Goal: Check status: Check status

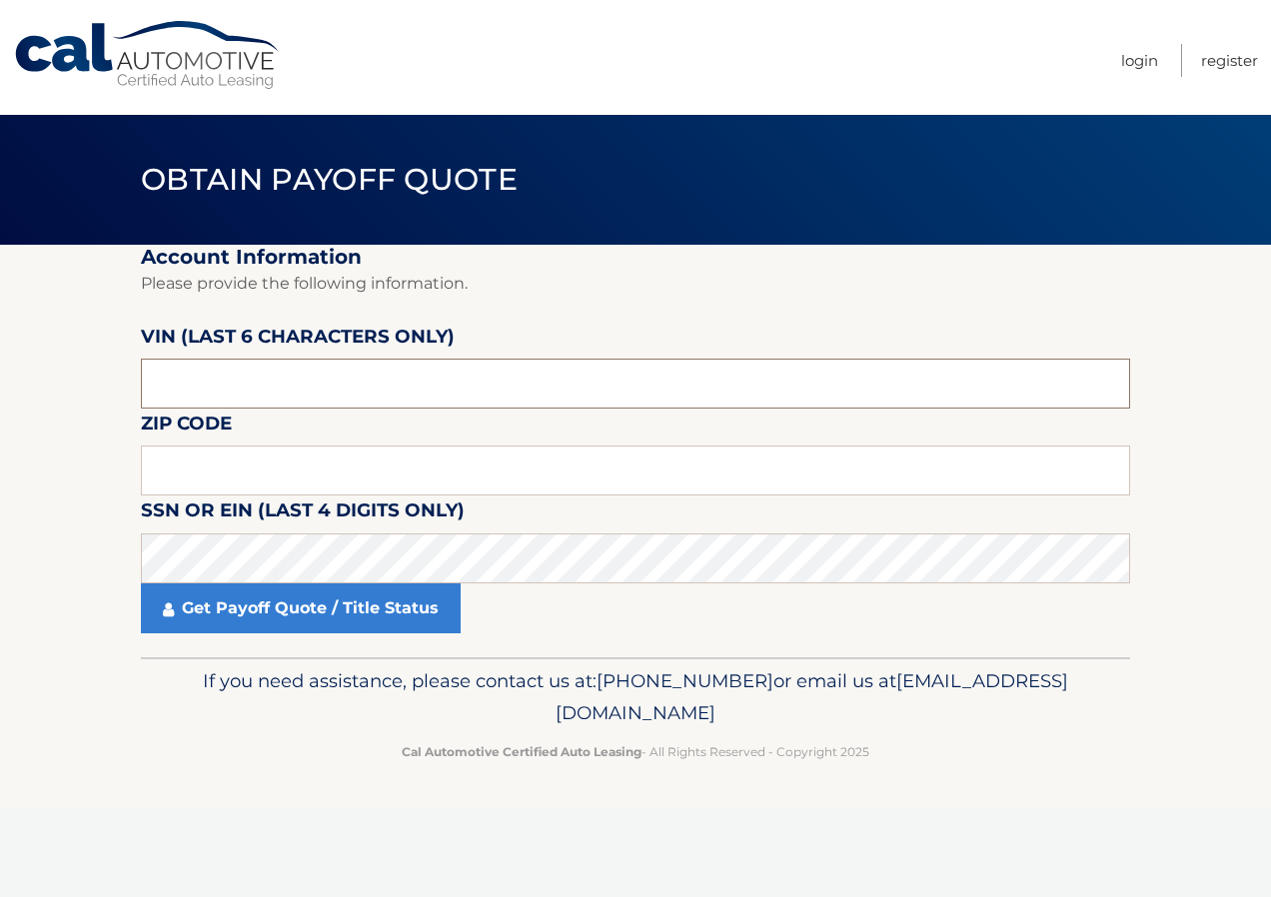
click at [166, 380] on input "text" at bounding box center [635, 384] width 989 height 50
click at [0, 409] on html "Cal Automotive Menu Login Register Obtain Payoff Quote" at bounding box center [635, 448] width 1271 height 897
drag, startPoint x: 221, startPoint y: 369, endPoint x: 54, endPoint y: 402, distance: 170.1
click at [54, 402] on section "Account Information Please provide the following information. [PERSON_NAME] (la…" at bounding box center [635, 451] width 1271 height 413
click at [169, 456] on input "text" at bounding box center [635, 471] width 989 height 50
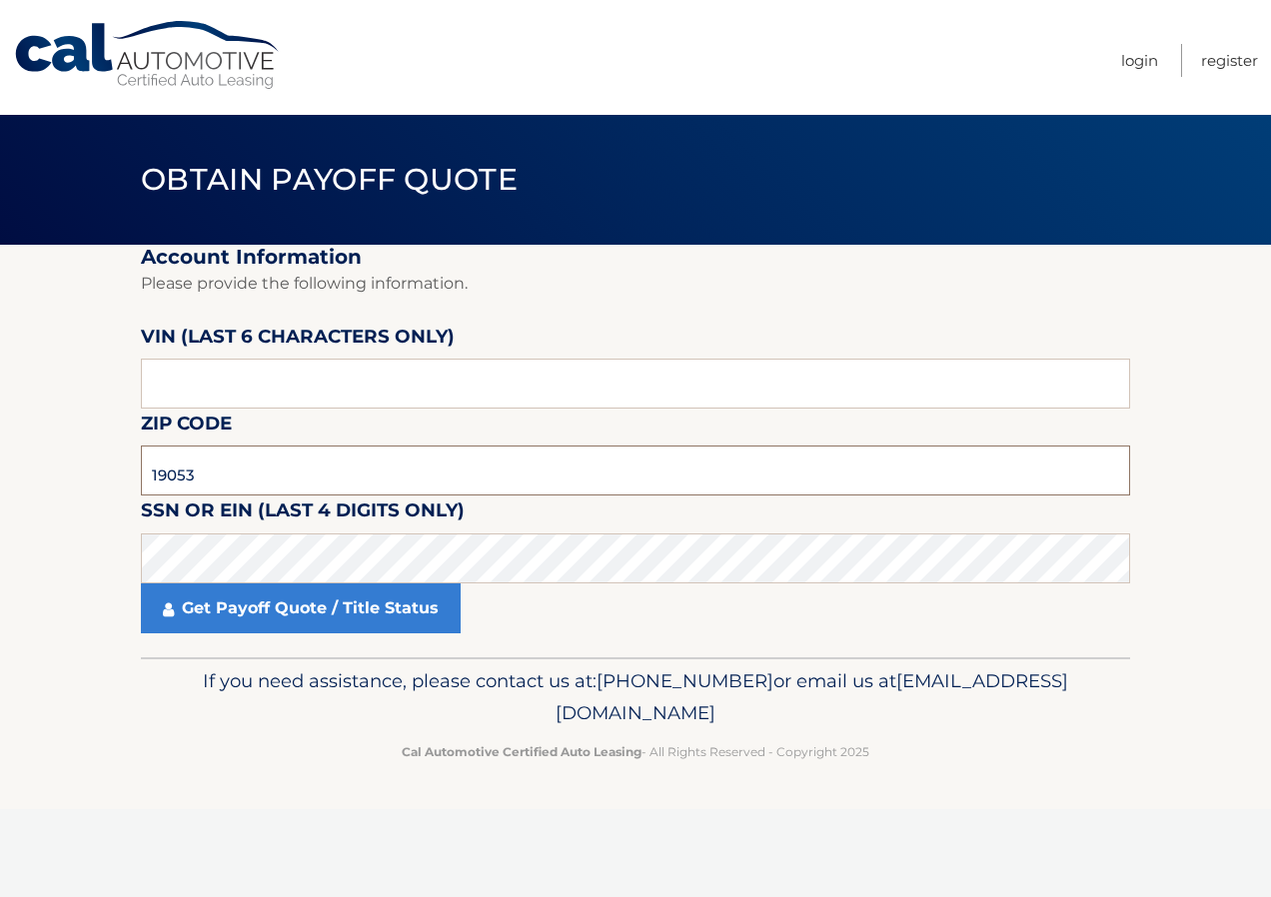
type input "19053"
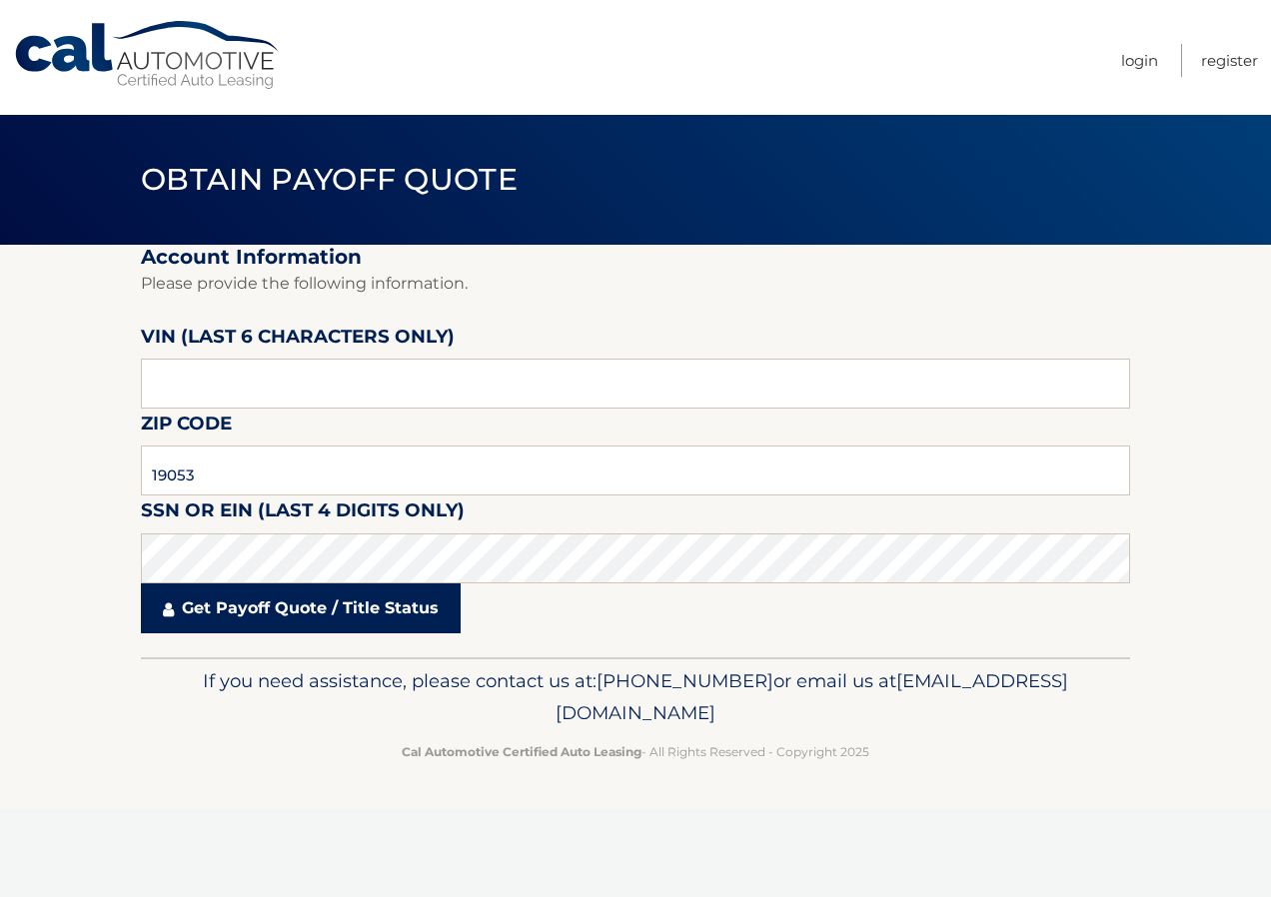
click at [258, 611] on link "Get Payoff Quote / Title Status" at bounding box center [301, 609] width 320 height 50
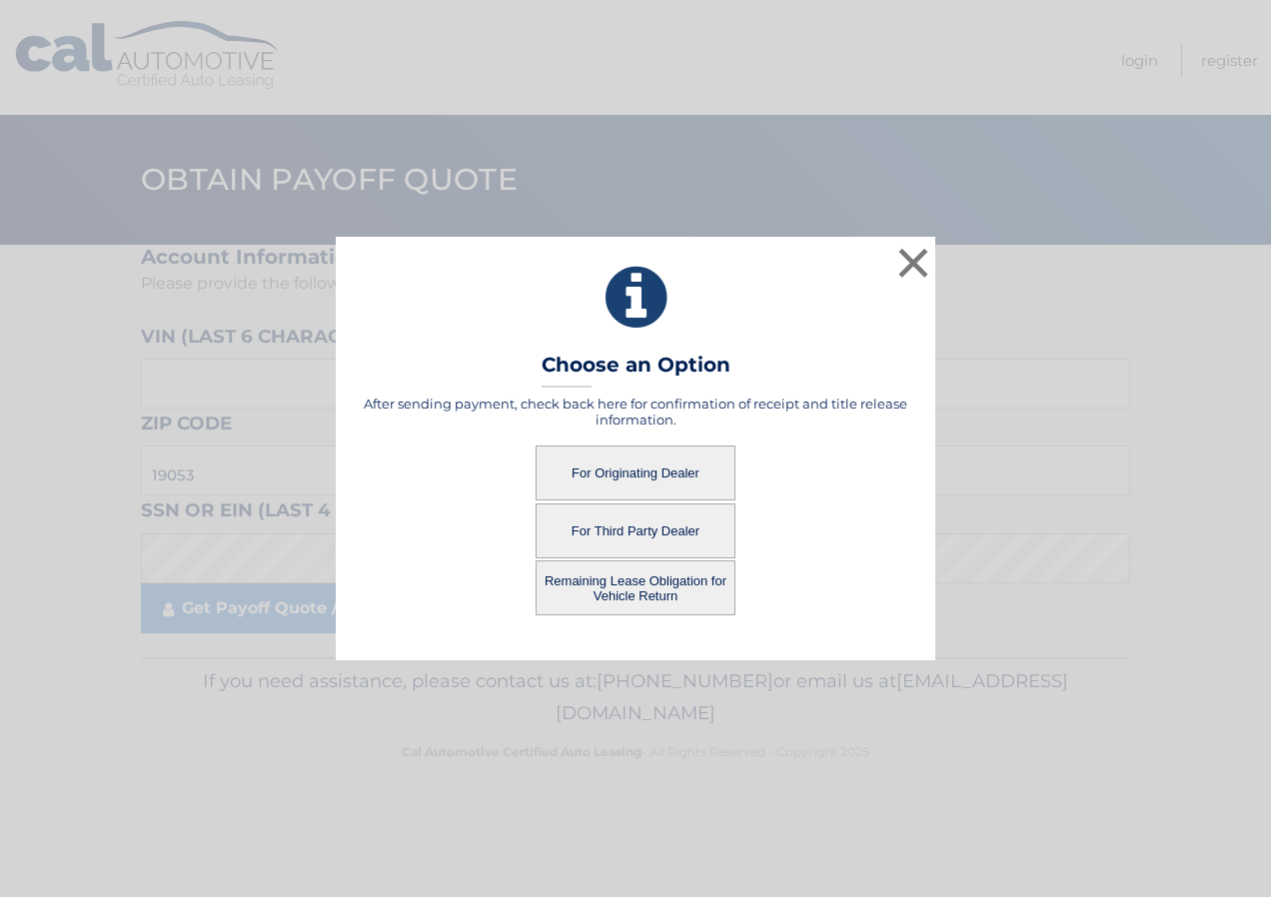
click at [620, 475] on button "For Originating Dealer" at bounding box center [636, 473] width 200 height 55
click at [655, 471] on button "For Originating Dealer" at bounding box center [636, 473] width 200 height 55
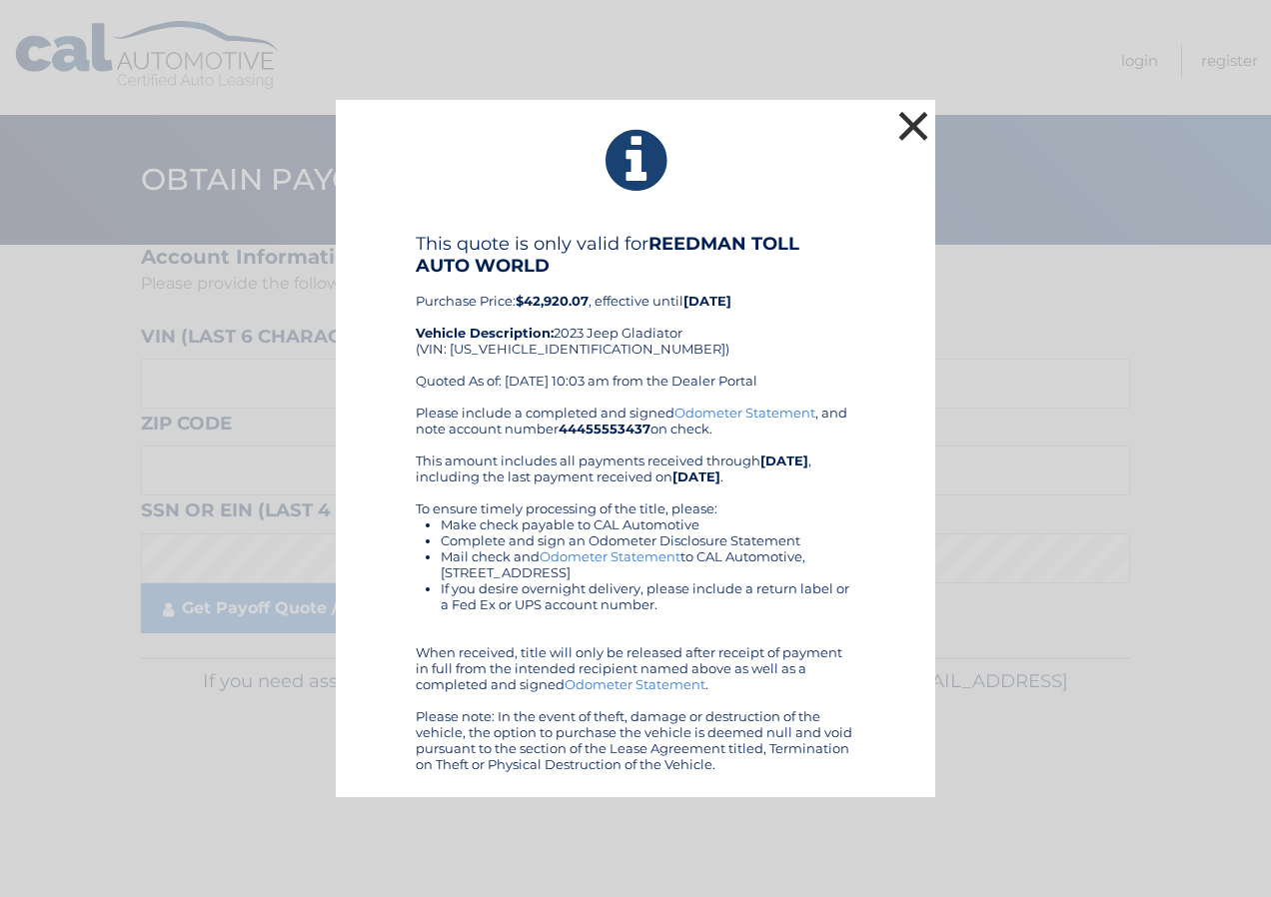
click at [921, 111] on button "×" at bounding box center [913, 126] width 40 height 40
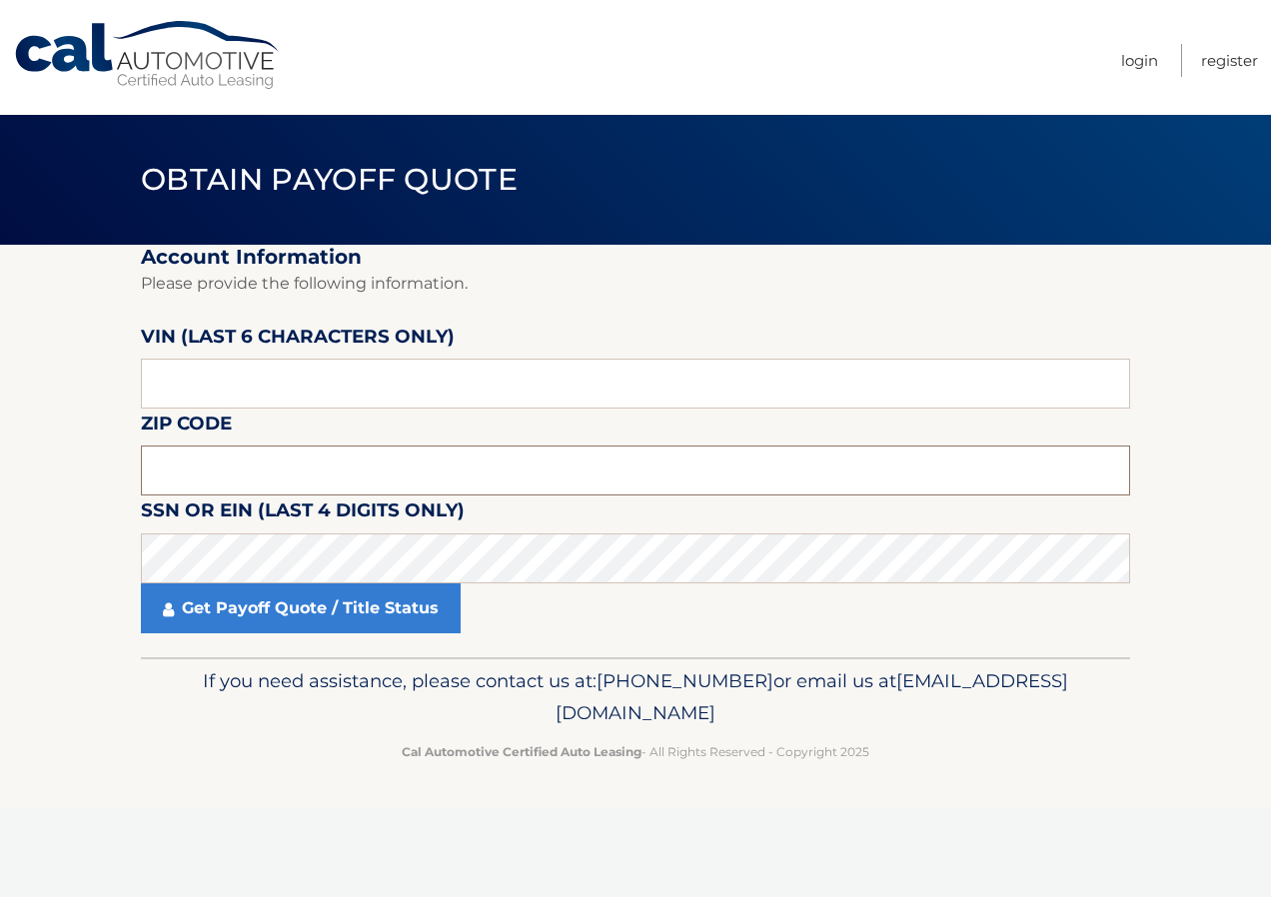
click at [195, 479] on input "text" at bounding box center [635, 471] width 989 height 50
type input "19053"
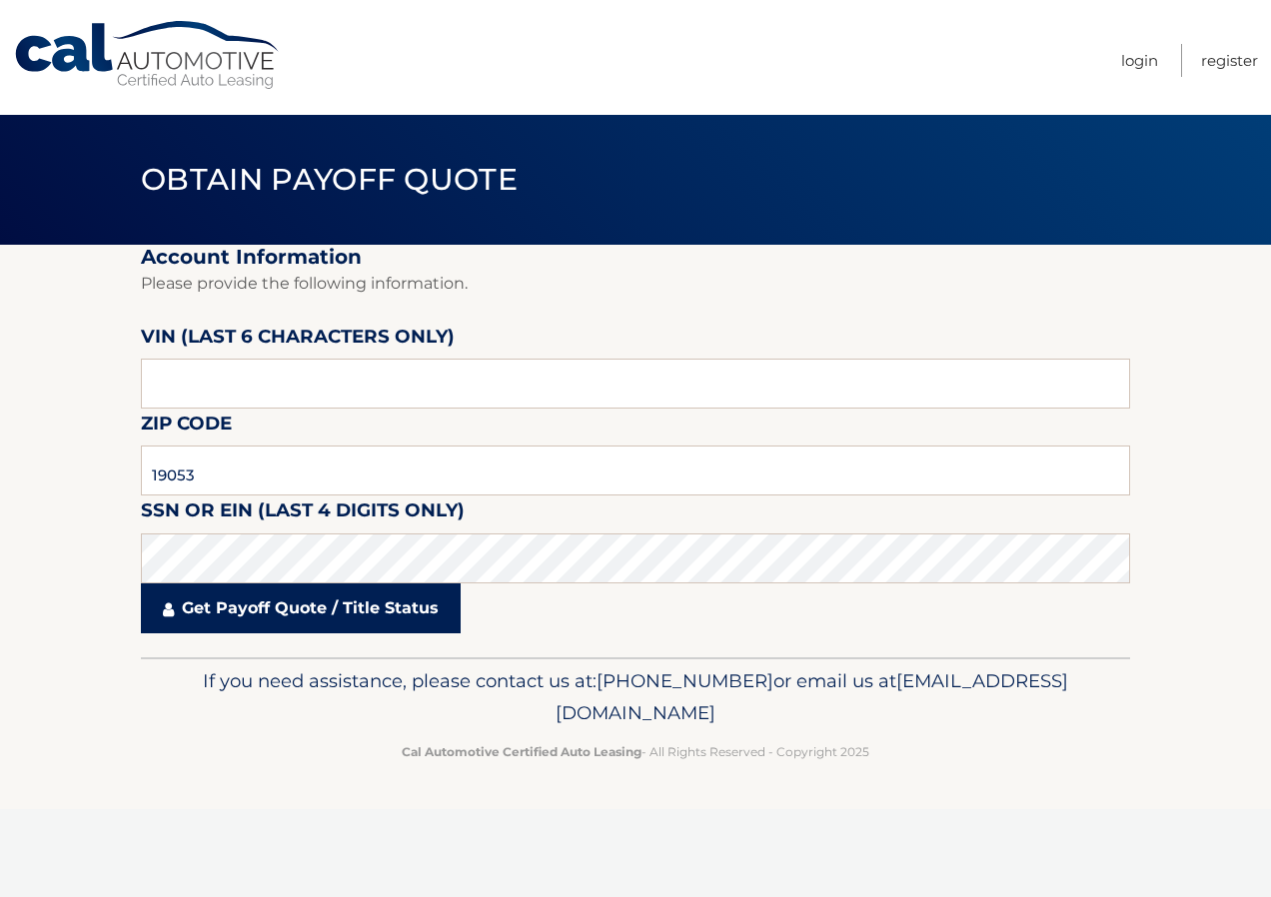
click at [217, 615] on link "Get Payoff Quote / Title Status" at bounding box center [301, 609] width 320 height 50
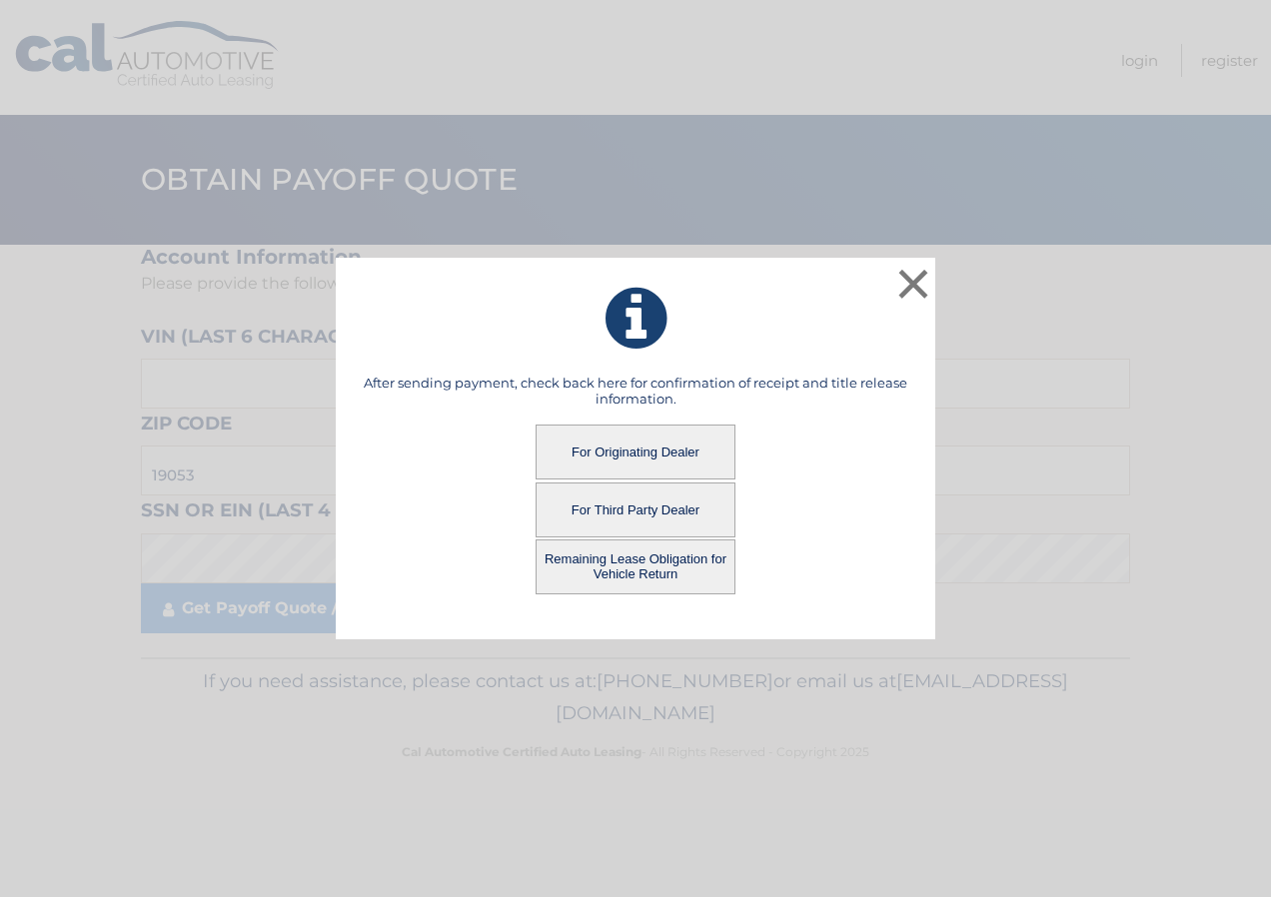
click at [703, 569] on button "Remaining Lease Obligation for Vehicle Return" at bounding box center [636, 567] width 200 height 55
click at [636, 568] on button "Remaining Lease Obligation for Vehicle Return" at bounding box center [636, 567] width 200 height 55
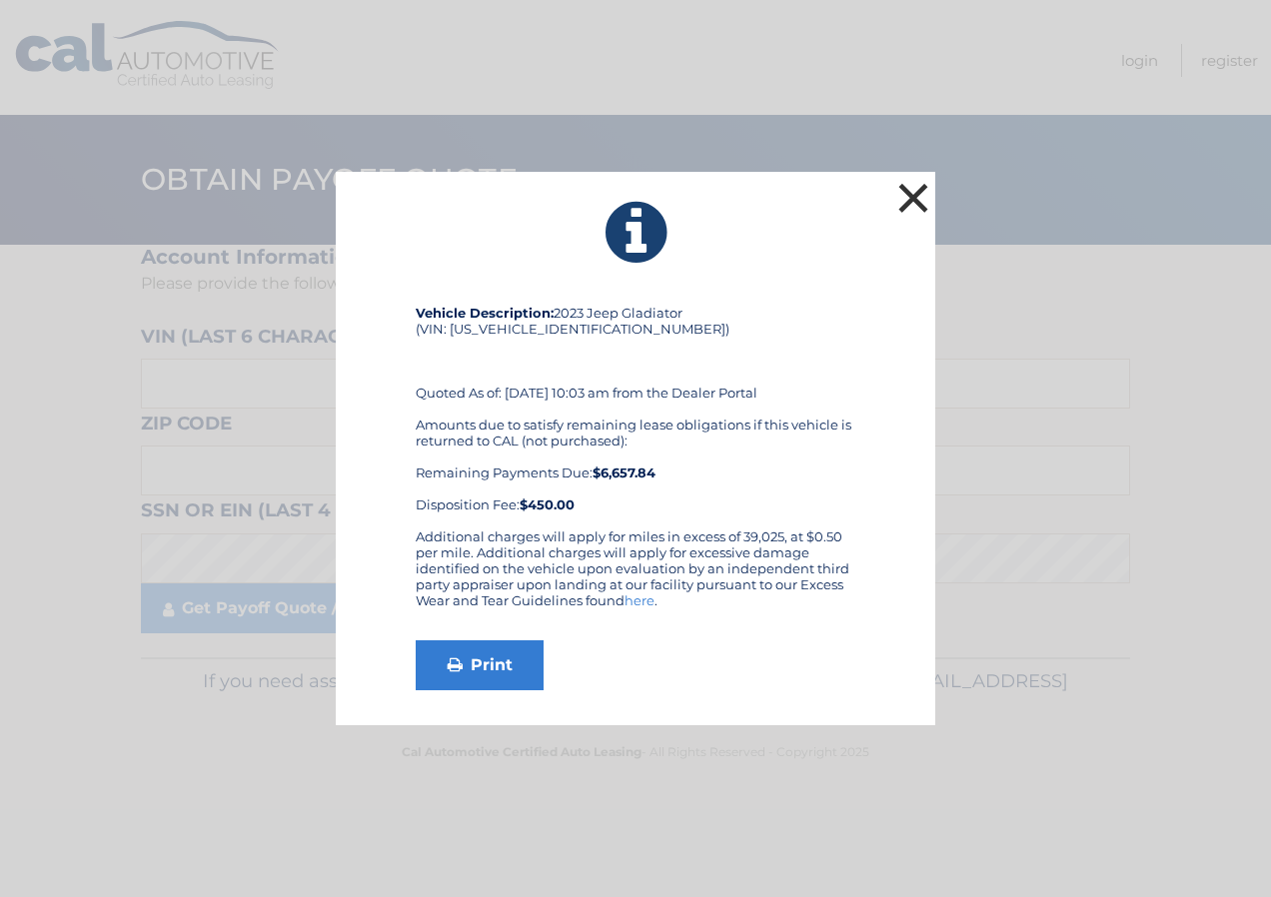
click at [904, 203] on button "×" at bounding box center [913, 198] width 40 height 40
